Goal: Check status: Check status

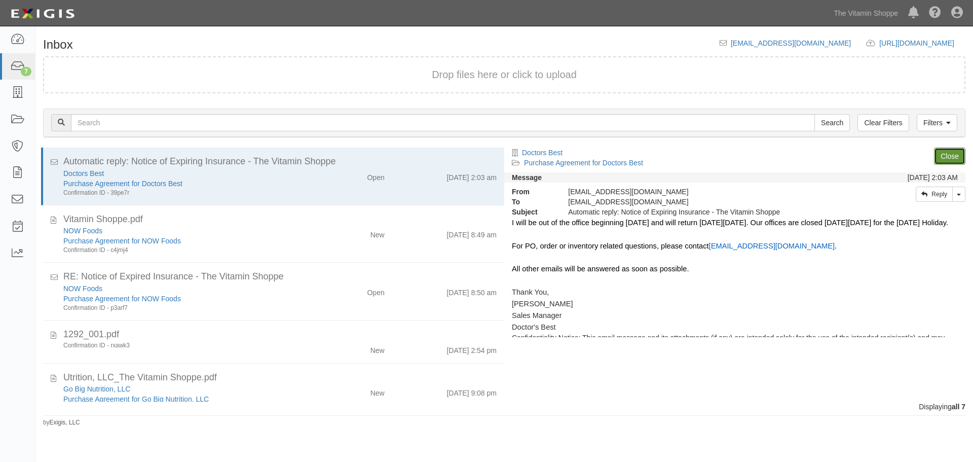
click at [942, 154] on link "Close" at bounding box center [949, 155] width 31 height 17
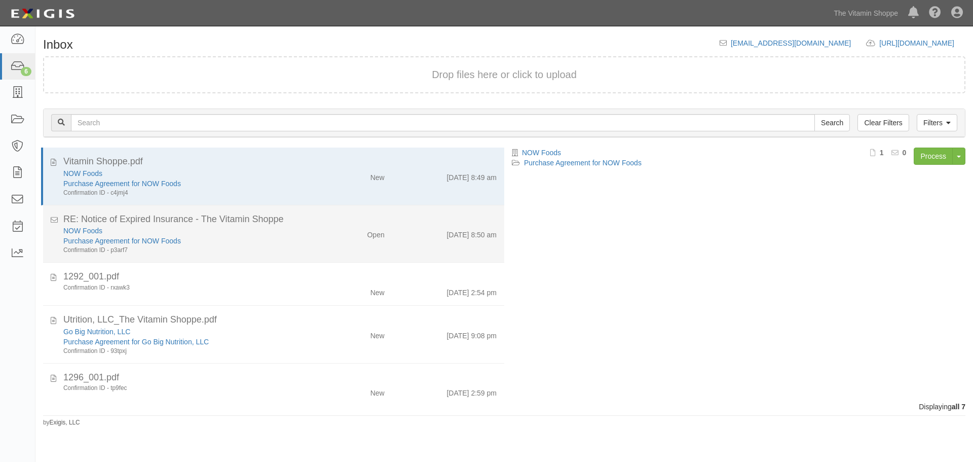
click at [334, 243] on div "NOW Foods Purchase Agreement for NOW Foods Confirmation ID - p3arf7 Open 9/2/25…" at bounding box center [280, 240] width 448 height 29
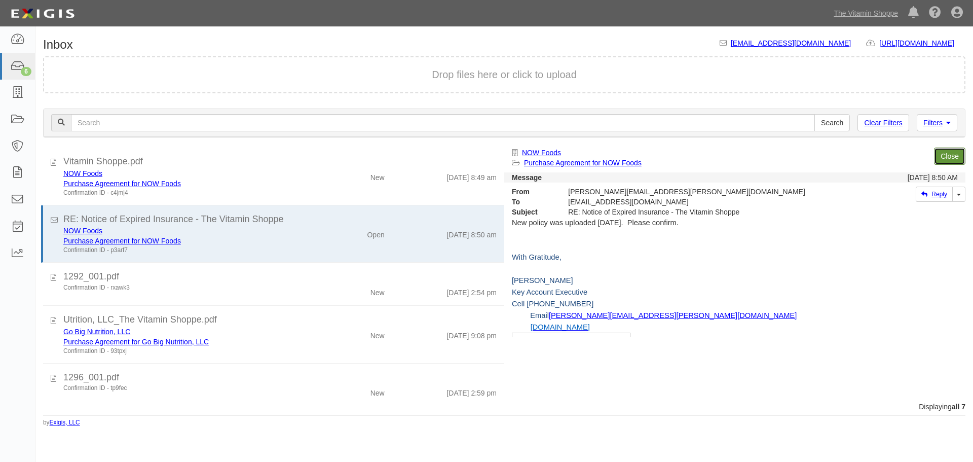
click at [956, 155] on link "Close" at bounding box center [949, 155] width 31 height 17
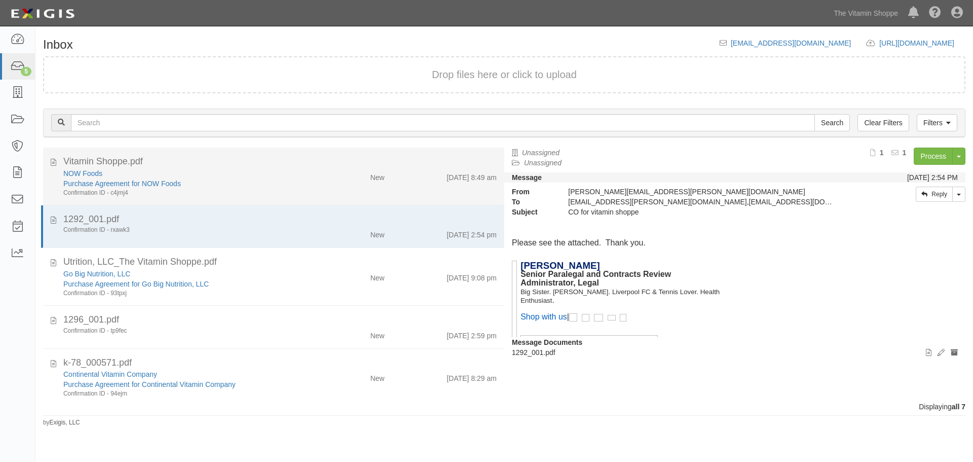
click at [416, 181] on div "[DATE] 8:49 am" at bounding box center [448, 175] width 112 height 14
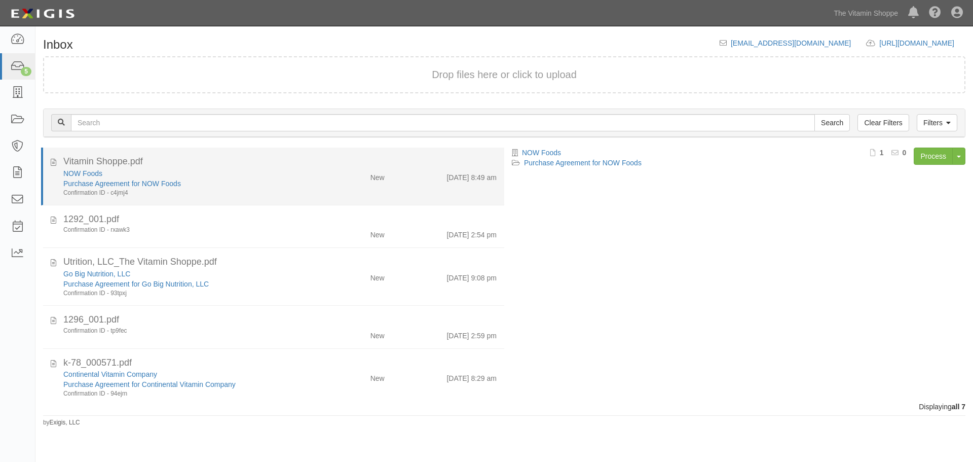
click at [249, 183] on div "Purchase Agreement for NOW Foods" at bounding box center [186, 183] width 246 height 10
